Goal: Find contact information: Find contact information

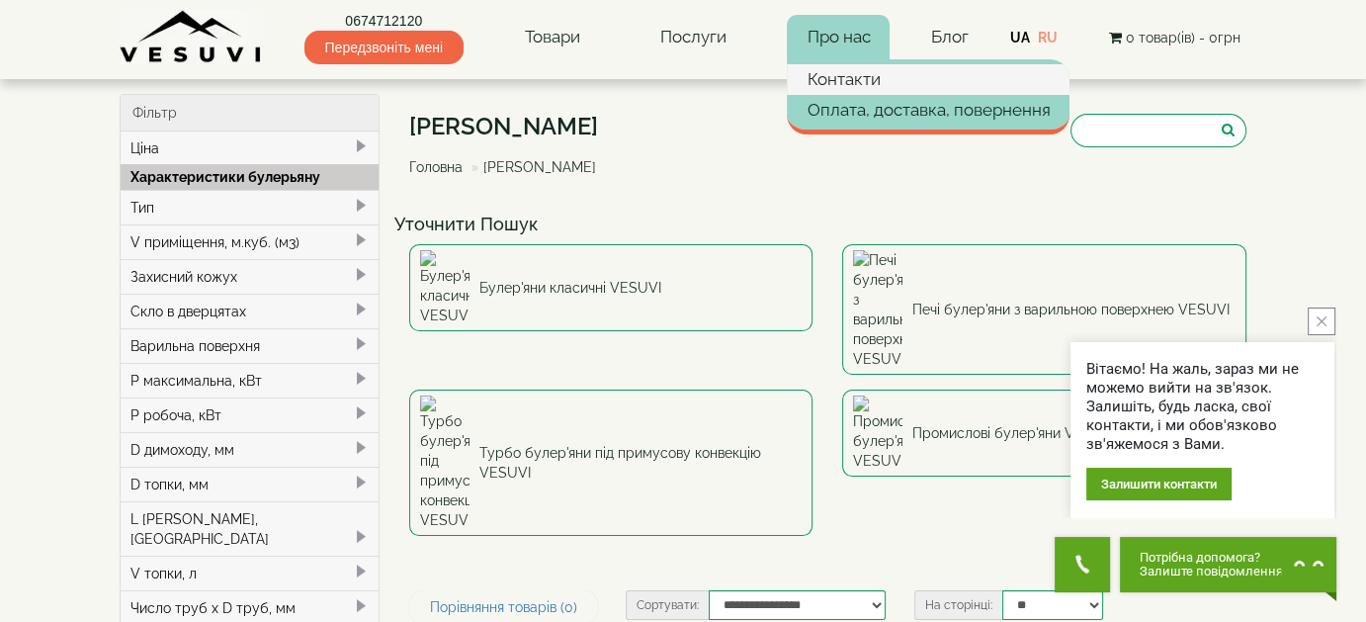
click at [849, 82] on link "Контакти" at bounding box center [928, 79] width 283 height 30
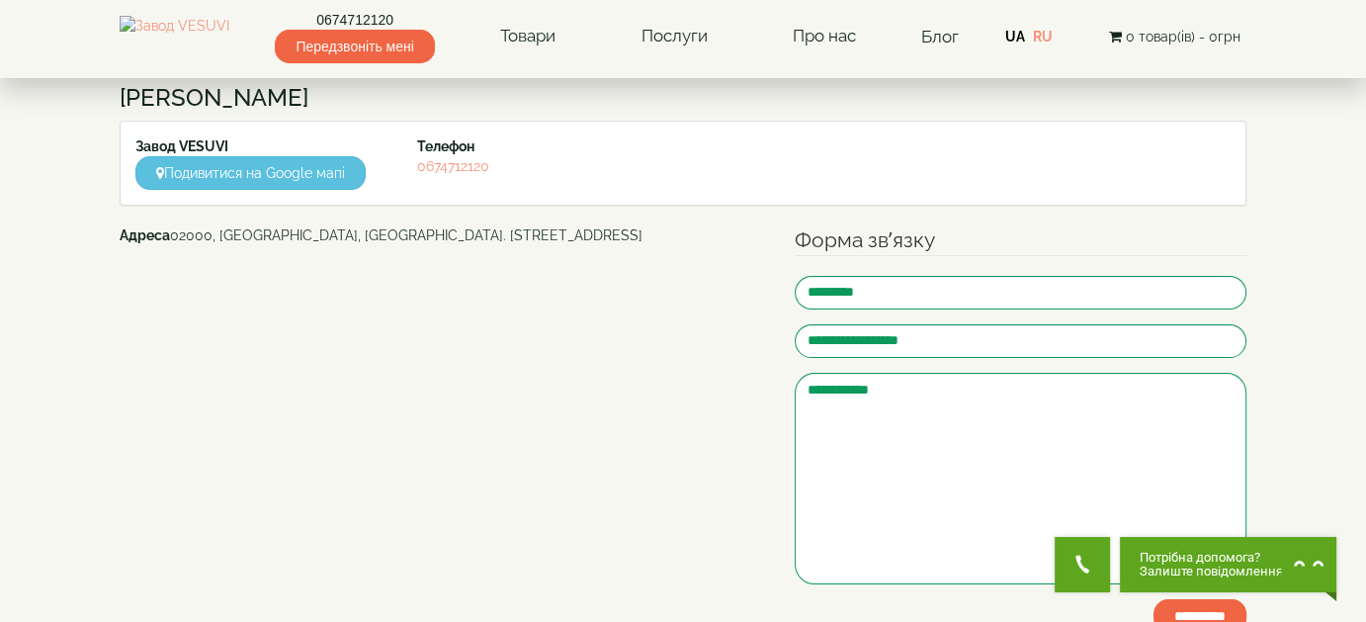
scroll to position [99, 0]
